Goal: Check status

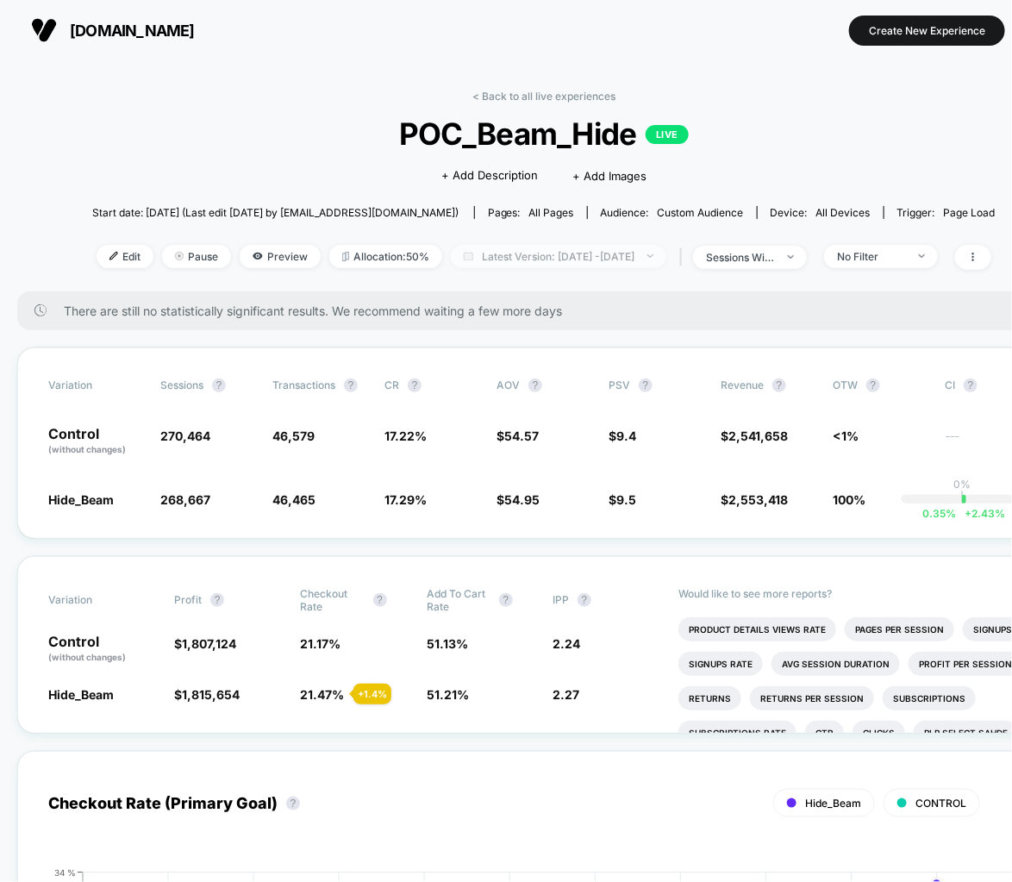
click at [627, 248] on span "Latest Version: [DATE] - [DATE]" at bounding box center [558, 256] width 215 height 23
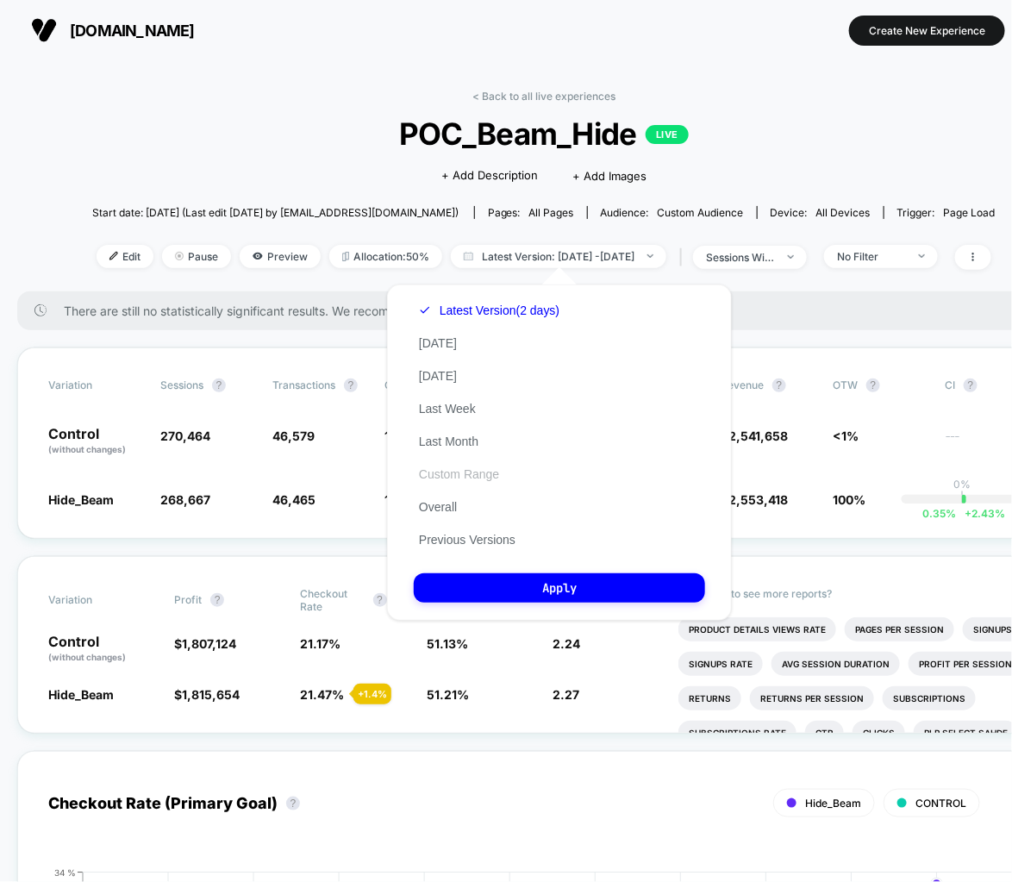
click at [462, 471] on button "Custom Range" at bounding box center [459, 474] width 91 height 16
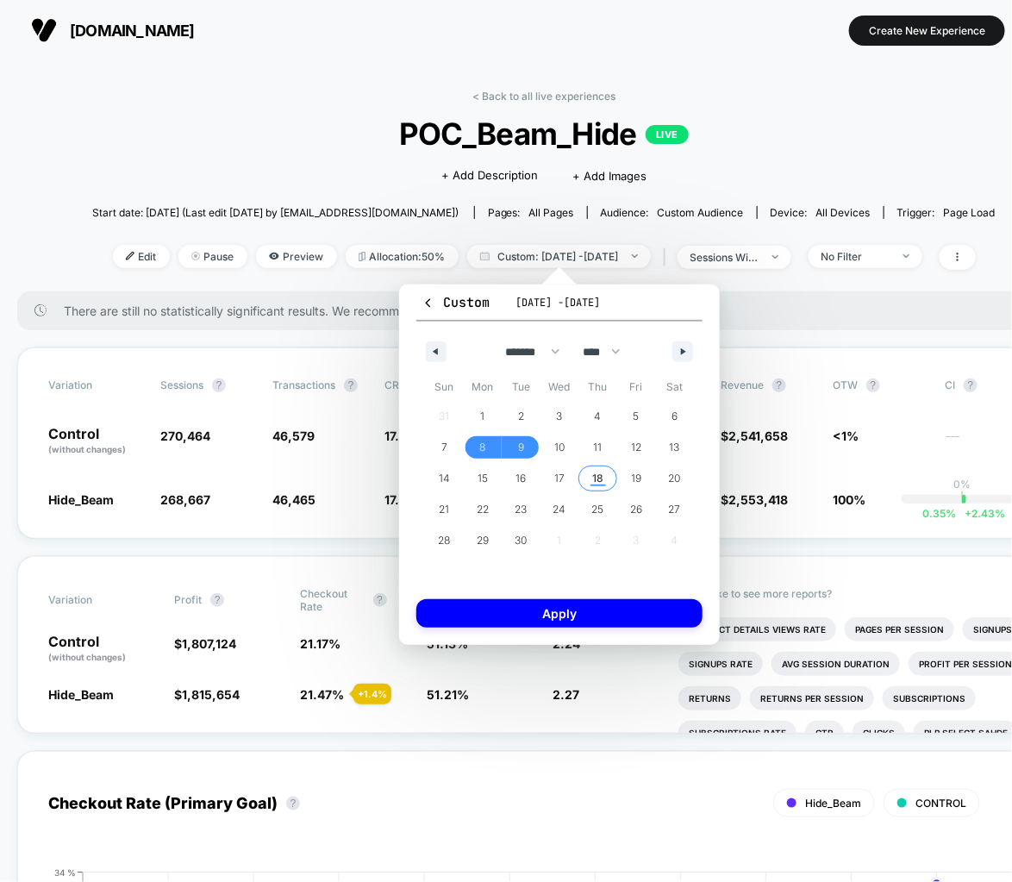
click at [597, 487] on span "18" at bounding box center [597, 478] width 11 height 31
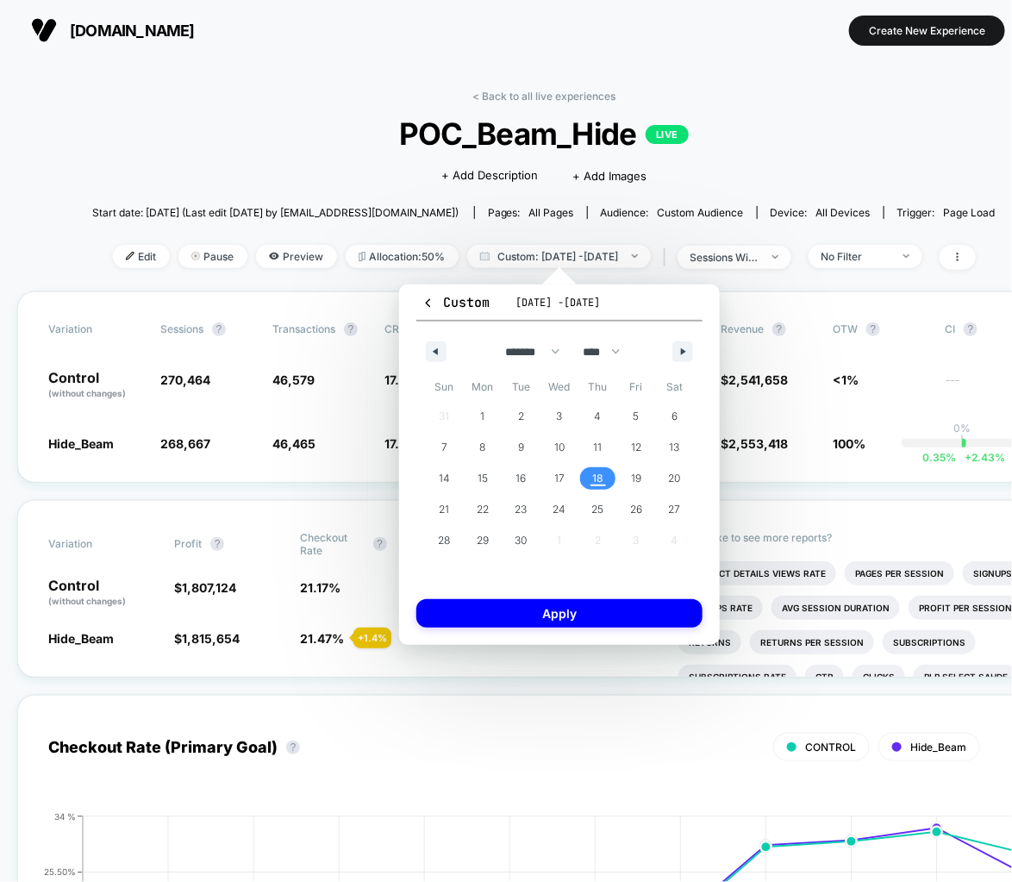
click at [597, 487] on span "18" at bounding box center [597, 478] width 11 height 31
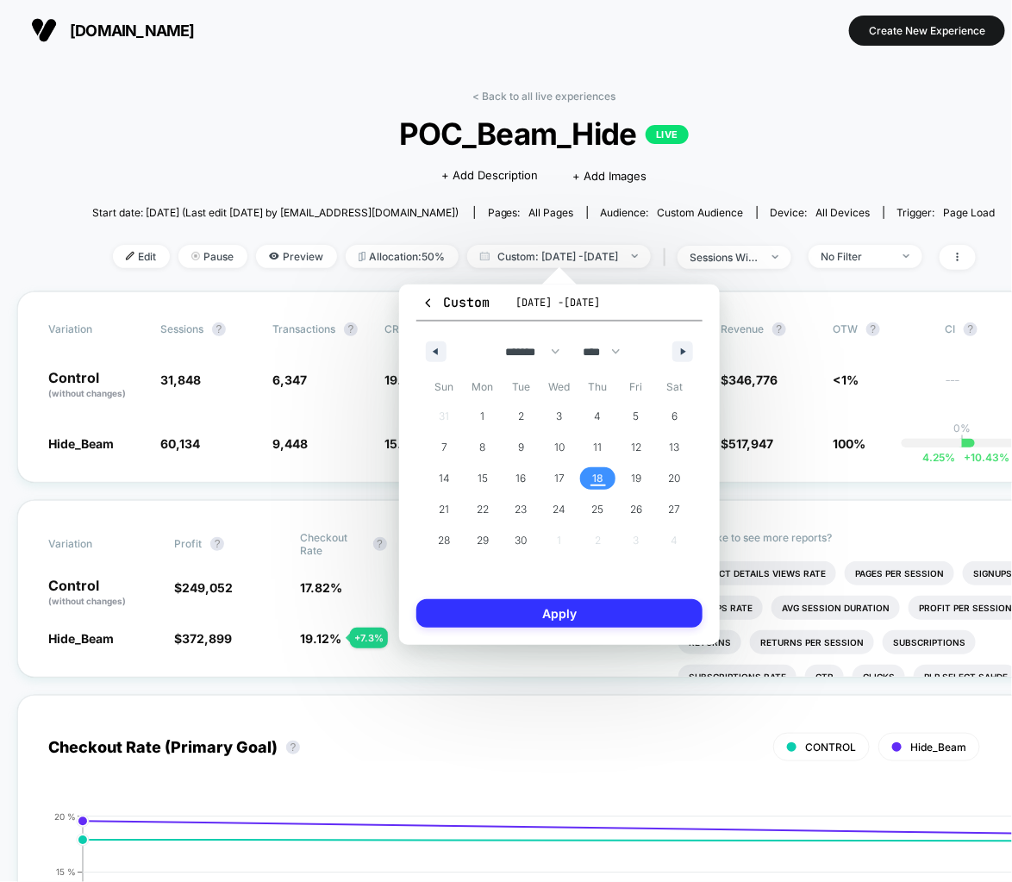
click at [602, 603] on button "Apply" at bounding box center [559, 613] width 286 height 28
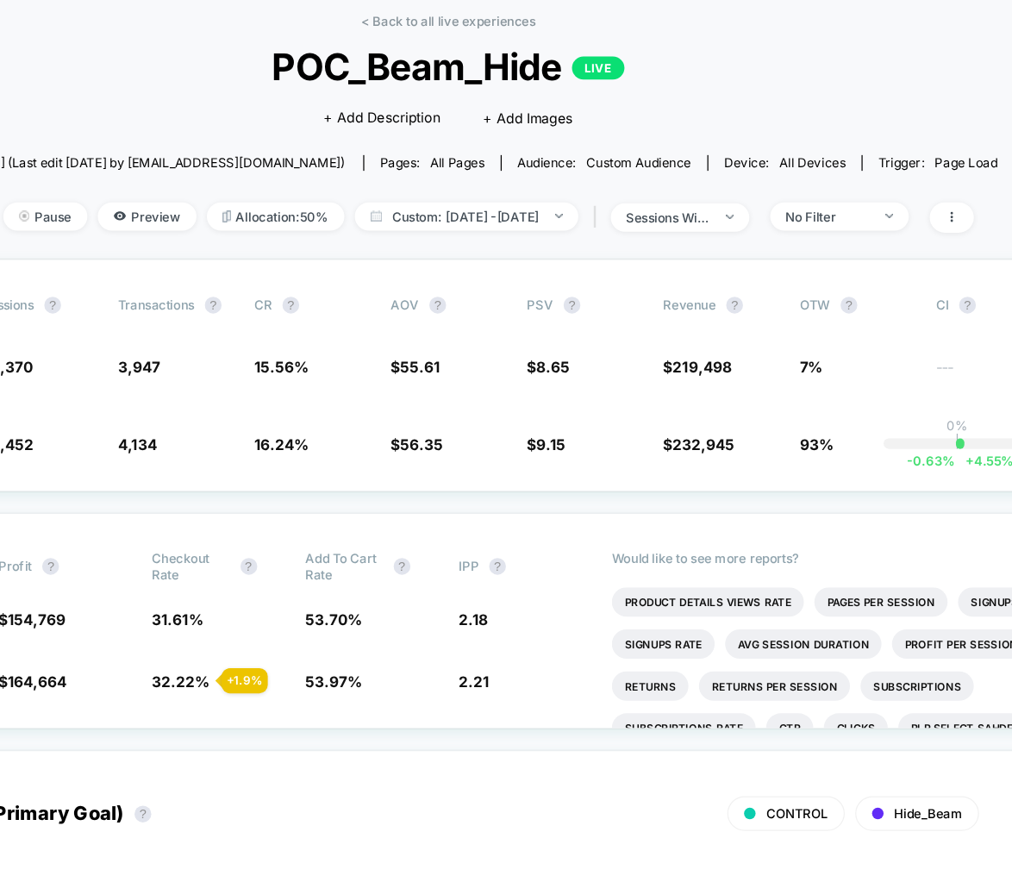
scroll to position [0, 75]
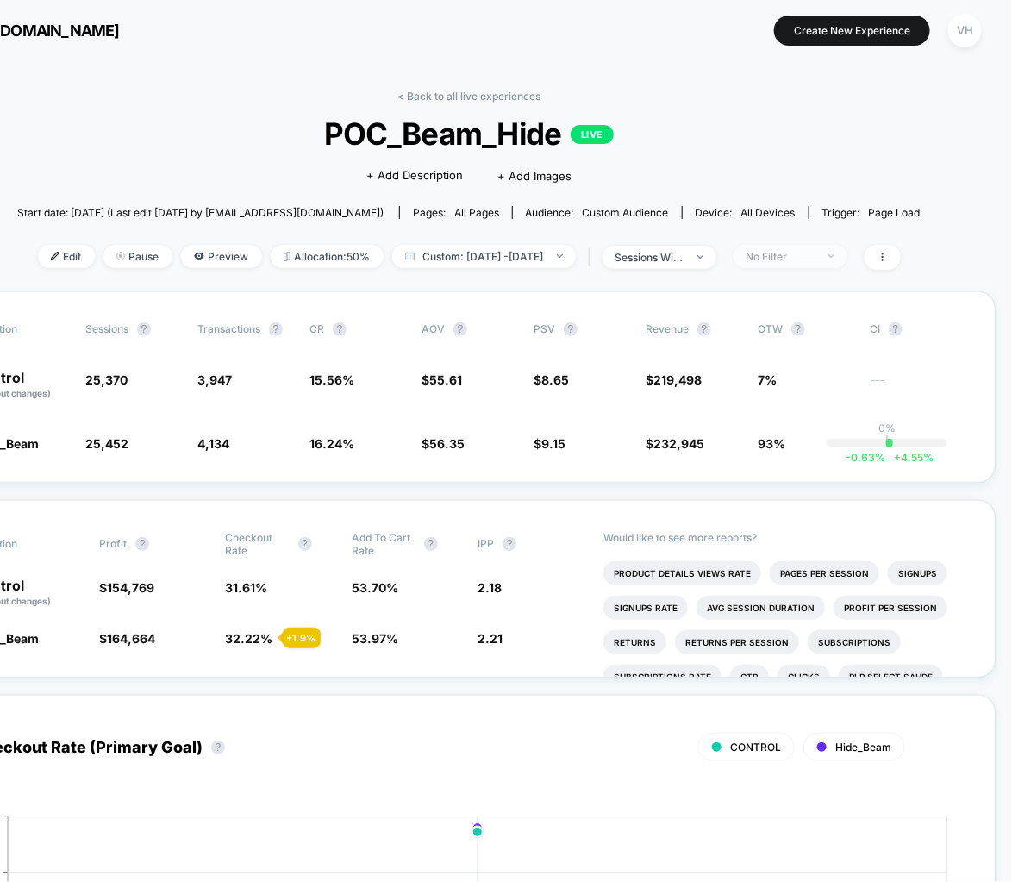
click at [815, 260] on div "No Filter" at bounding box center [780, 256] width 69 height 13
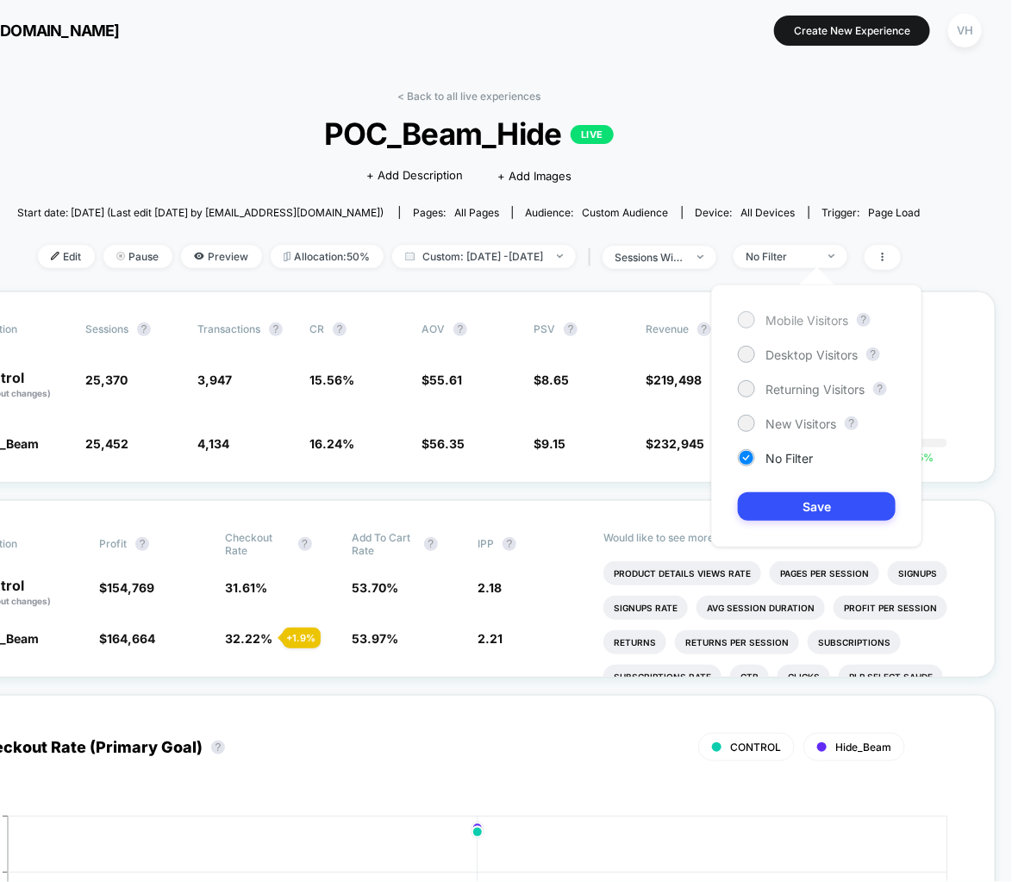
click at [803, 317] on span "Mobile Visitors" at bounding box center [806, 320] width 83 height 15
click at [802, 507] on button "Save" at bounding box center [817, 506] width 158 height 28
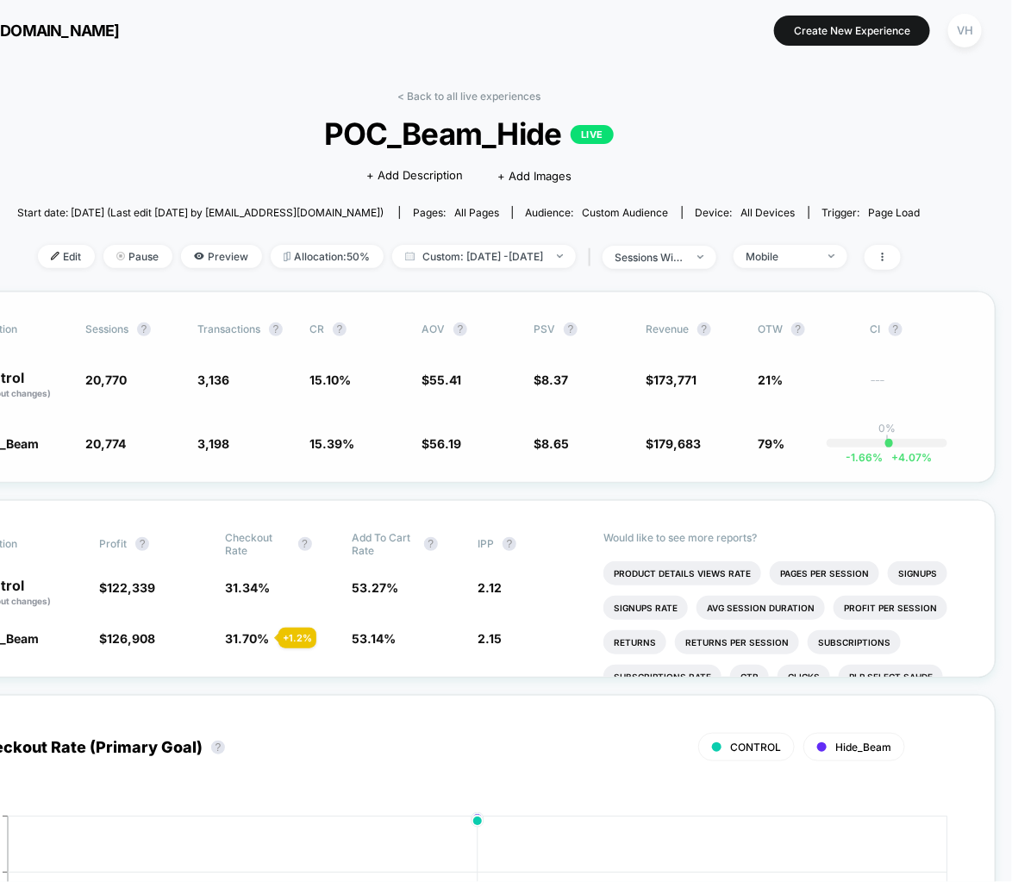
scroll to position [0, 65]
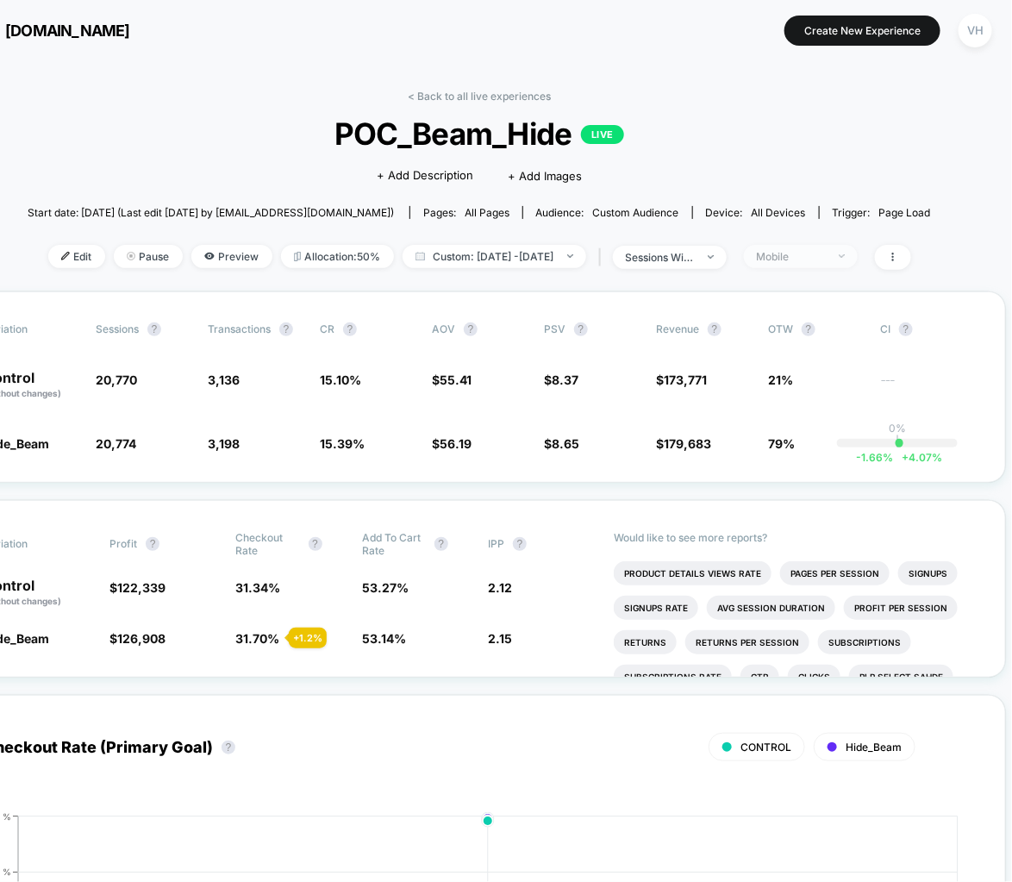
click at [858, 258] on span "Mobile" at bounding box center [801, 256] width 114 height 23
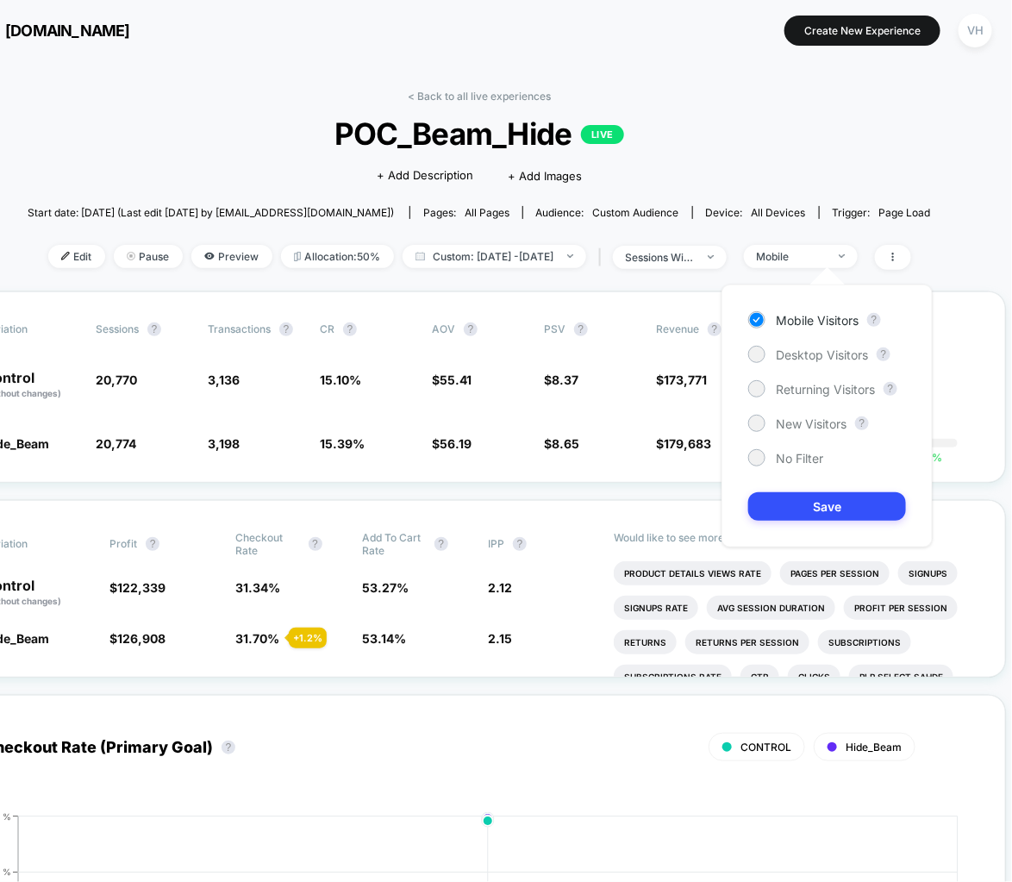
click at [820, 340] on div "Mobile Visitors ? Desktop Visitors ? Returning Visitors ? New Visitors ? No Fil…" at bounding box center [826, 415] width 211 height 263
click at [818, 349] on span "Desktop Visitors" at bounding box center [822, 354] width 92 height 15
click at [815, 510] on button "Save" at bounding box center [827, 506] width 158 height 28
